Goal: Use online tool/utility: Utilize a website feature to perform a specific function

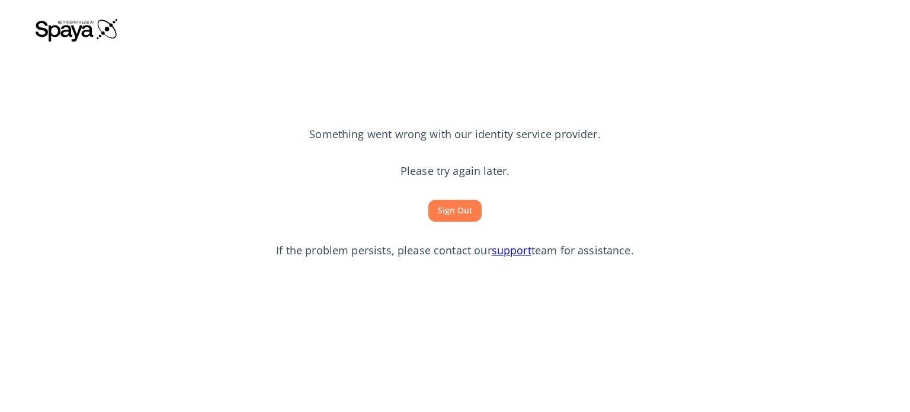
drag, startPoint x: 172, startPoint y: 0, endPoint x: 792, endPoint y: 140, distance: 635.6
click at [792, 140] on section "Something went wrong with our identity service provider. Please try again later…" at bounding box center [455, 192] width 839 height 293
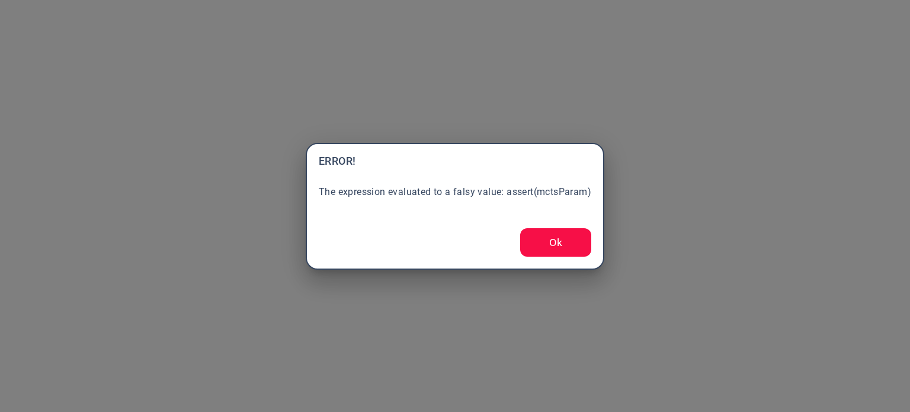
click at [545, 237] on button "Ok" at bounding box center [555, 242] width 71 height 28
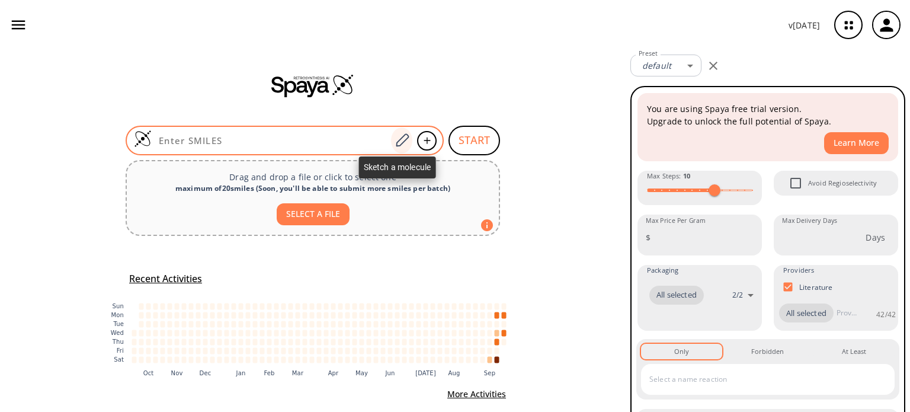
click at [402, 145] on icon at bounding box center [402, 140] width 16 height 15
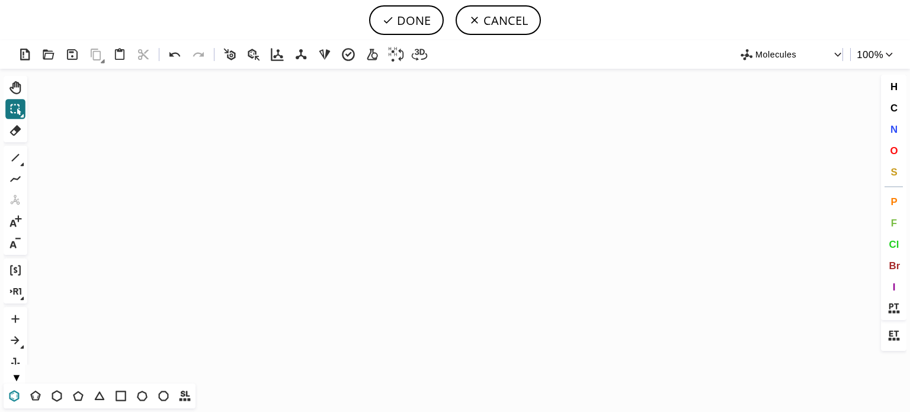
click at [19, 395] on icon at bounding box center [14, 395] width 10 height 11
drag, startPoint x: 285, startPoint y: 260, endPoint x: 239, endPoint y: 245, distance: 47.4
click at [282, 259] on icon "Created with [PERSON_NAME] 2.3.0" at bounding box center [455, 226] width 846 height 315
click at [177, 50] on icon at bounding box center [175, 54] width 17 height 17
click at [365, 185] on icon "Created with [PERSON_NAME] 2.3.0" at bounding box center [455, 226] width 846 height 315
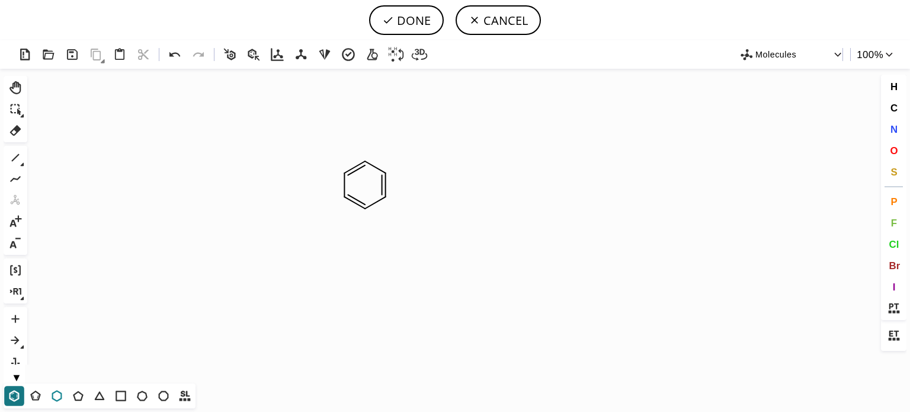
click at [54, 388] on icon at bounding box center [56, 395] width 15 height 15
drag, startPoint x: 17, startPoint y: 158, endPoint x: 108, endPoint y: 138, distance: 94.1
click at [19, 158] on icon at bounding box center [15, 157] width 15 height 15
drag, startPoint x: 435, startPoint y: 193, endPoint x: 432, endPoint y: 199, distance: 7.4
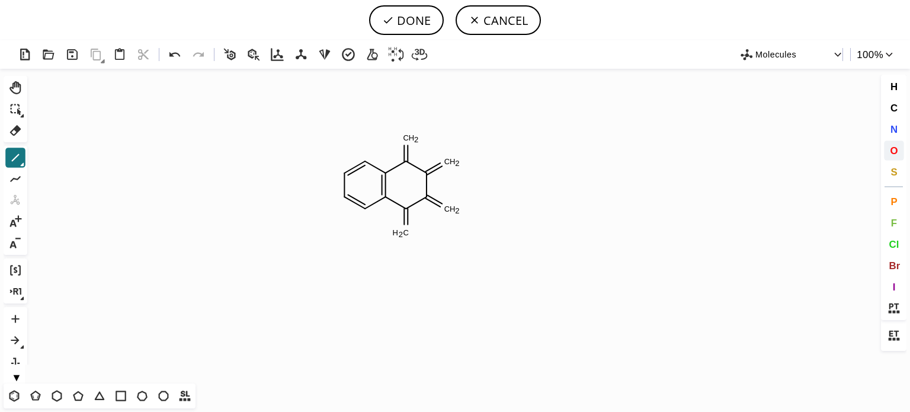
click at [894, 151] on span "O" at bounding box center [894, 150] width 8 height 11
click at [401, 237] on tspan "O" at bounding box center [401, 237] width 6 height 9
drag, startPoint x: 447, startPoint y: 212, endPoint x: 468, endPoint y: 142, distance: 73.7
click at [448, 209] on tspan "O" at bounding box center [447, 212] width 6 height 9
click at [453, 159] on tspan "O" at bounding box center [453, 159] width 6 height 9
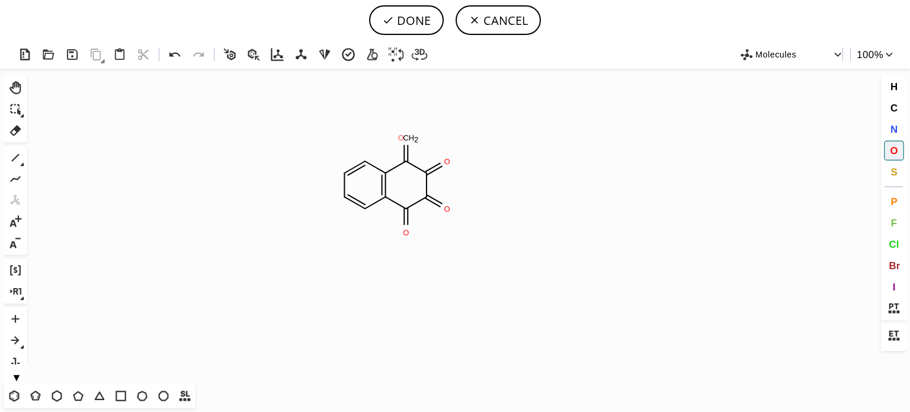
click at [401, 138] on tspan "O" at bounding box center [401, 137] width 6 height 9
click at [414, 27] on button "DONE" at bounding box center [406, 20] width 75 height 30
type input "C1C=CC2C(=O)C(=O)C(=O)C(=O)C=2C=1"
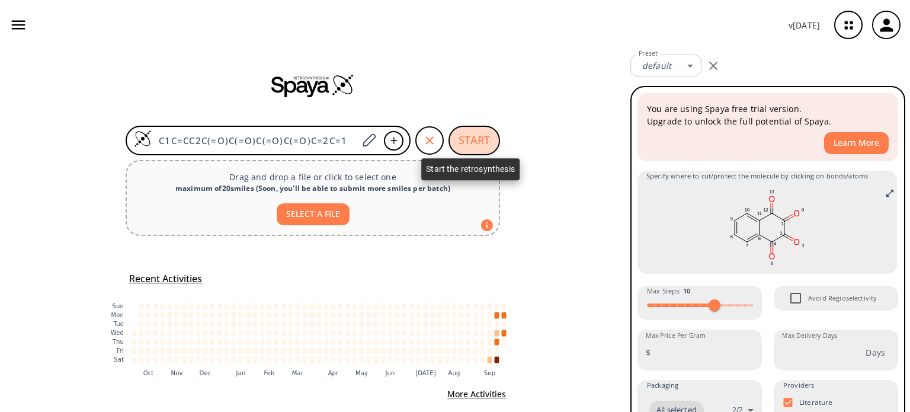
click at [473, 146] on button "START" at bounding box center [475, 141] width 52 height 30
